Goal: Transaction & Acquisition: Purchase product/service

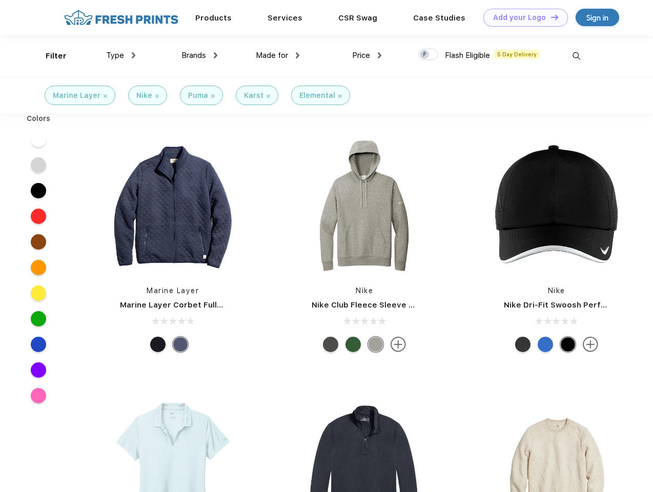
click at [521, 17] on link "Add your Logo Design Tool" at bounding box center [525, 18] width 85 height 18
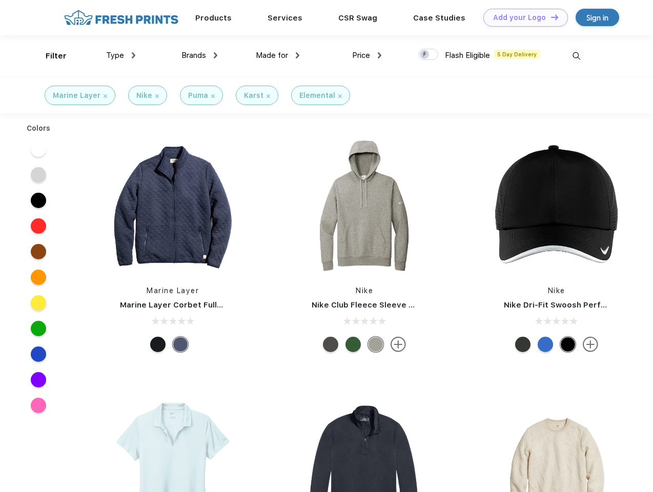
click at [0, 0] on div "Design Tool" at bounding box center [0, 0] width 0 height 0
click at [550, 17] on link "Add your Logo Design Tool" at bounding box center [525, 18] width 85 height 18
click at [49, 56] on div "Filter" at bounding box center [56, 56] width 21 height 12
click at [121, 55] on span "Type" at bounding box center [115, 55] width 18 height 9
click at [199, 55] on span "Brands" at bounding box center [193, 55] width 25 height 9
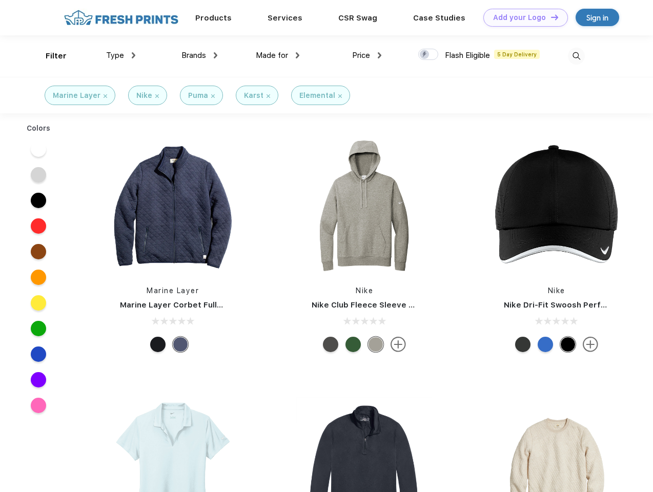
click at [278, 55] on span "Made for" at bounding box center [272, 55] width 32 height 9
click at [367, 55] on span "Price" at bounding box center [361, 55] width 18 height 9
click at [428, 55] on div at bounding box center [428, 54] width 20 height 11
click at [425, 55] on input "checkbox" at bounding box center [421, 51] width 7 height 7
click at [576, 56] on img at bounding box center [576, 56] width 17 height 17
